Goal: Information Seeking & Learning: Check status

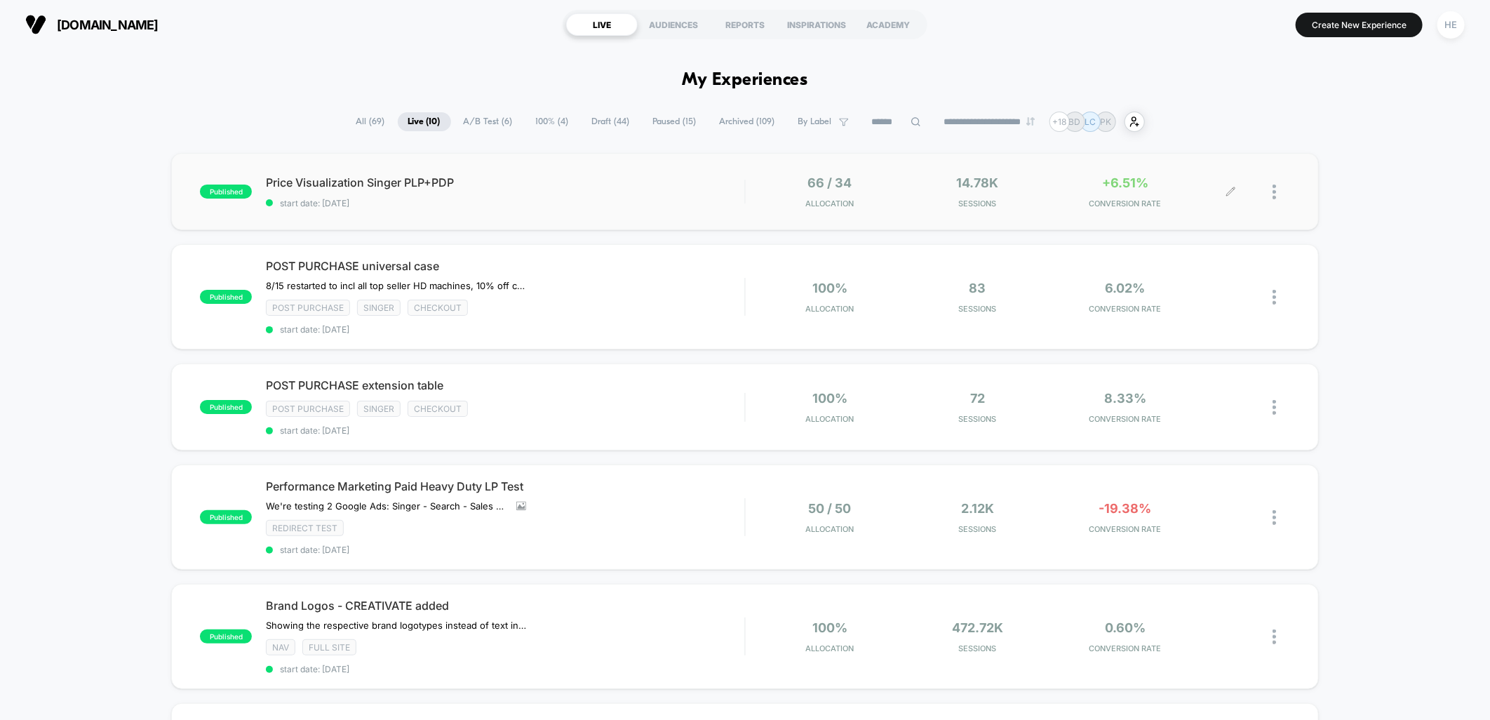
click at [1191, 178] on div "+6.51% CONVERSION RATE" at bounding box center [1125, 191] width 141 height 33
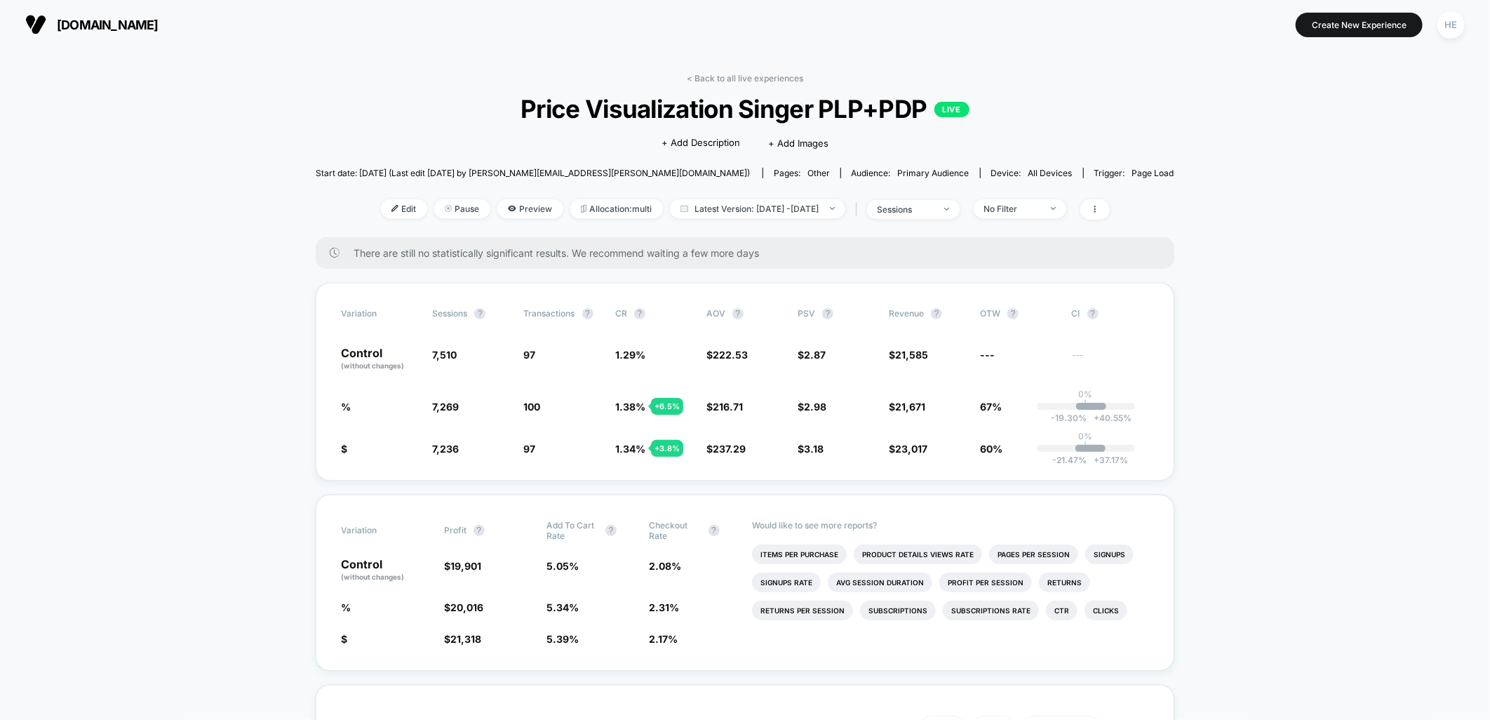
drag, startPoint x: 753, startPoint y: 79, endPoint x: 766, endPoint y: 80, distance: 13.3
click at [753, 80] on link "< Back to all live experiences" at bounding box center [745, 78] width 116 height 11
